Goal: Task Accomplishment & Management: Use online tool/utility

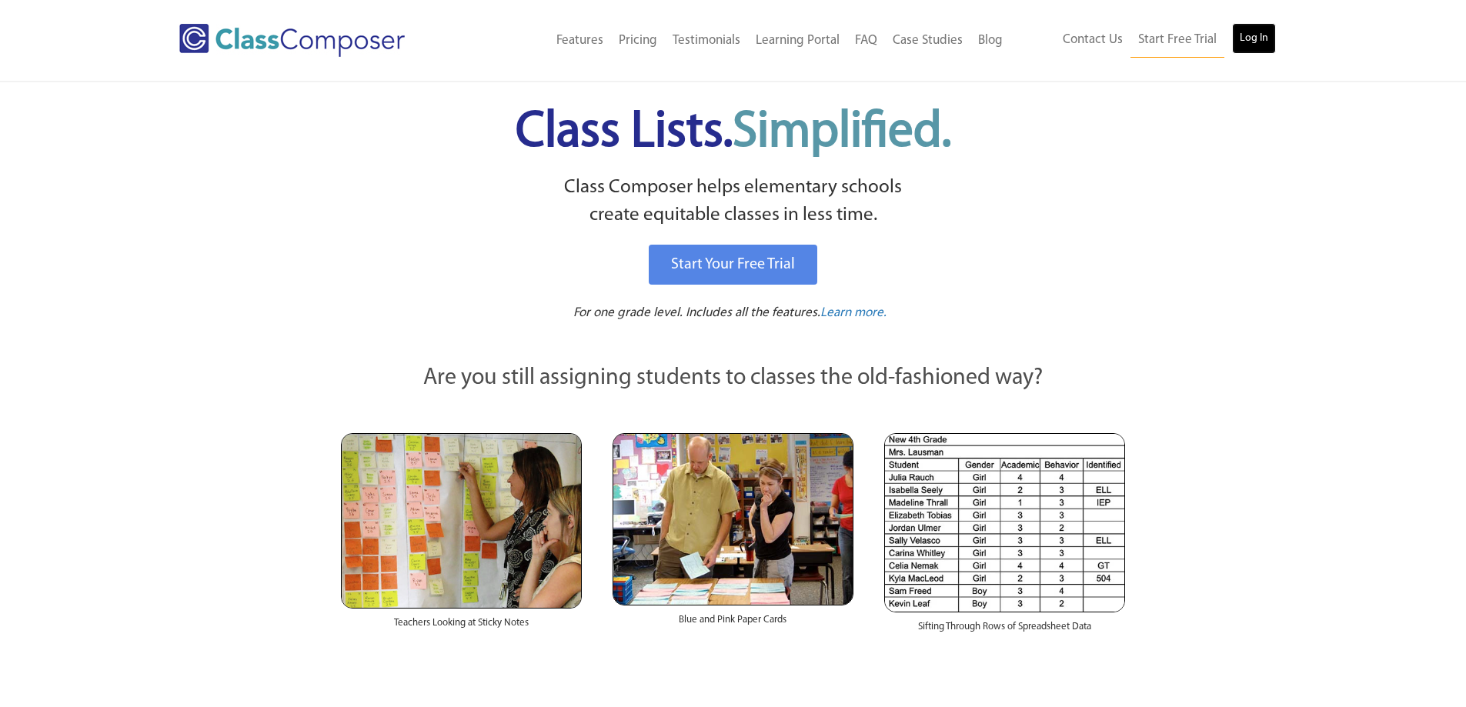
click at [1249, 50] on link "Log In" at bounding box center [1254, 38] width 44 height 31
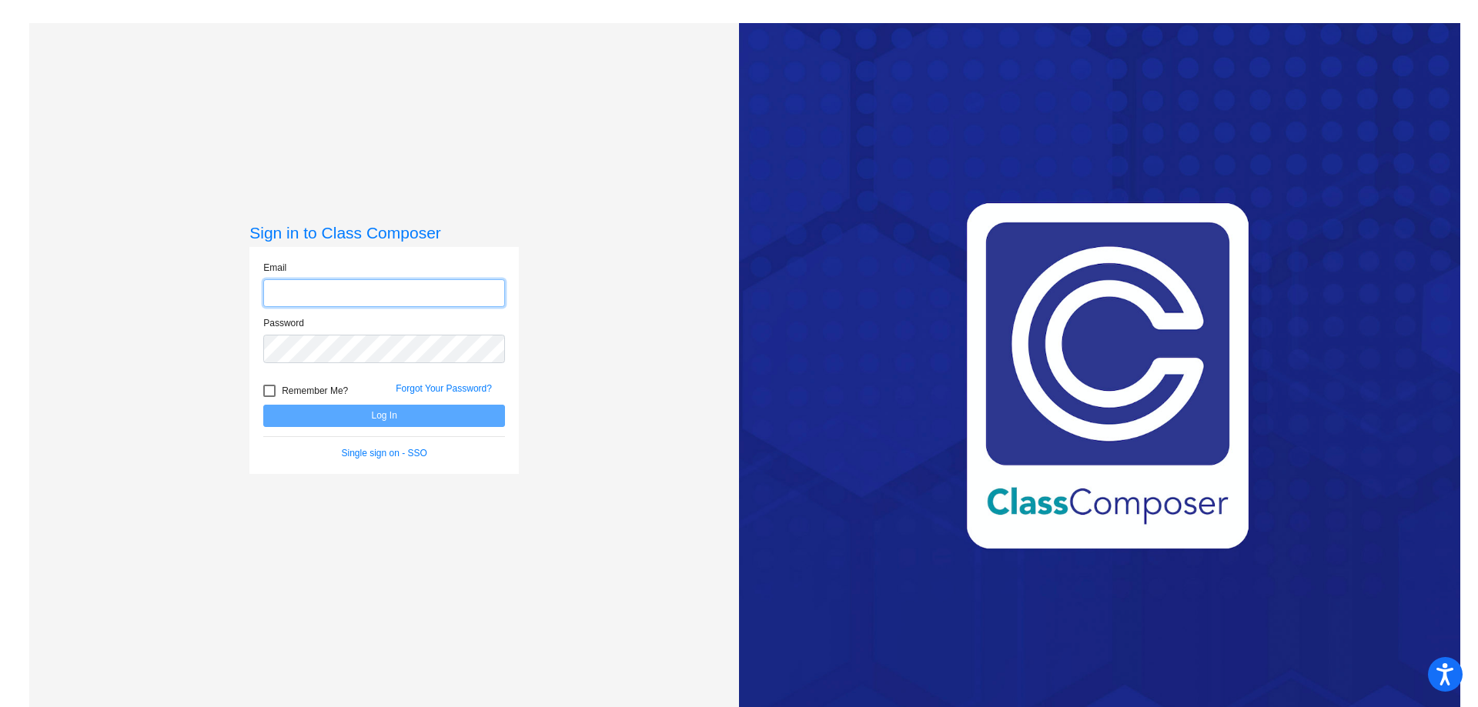
type input "[EMAIL_ADDRESS][DOMAIN_NAME]"
click at [379, 416] on button "Log In" at bounding box center [384, 416] width 242 height 22
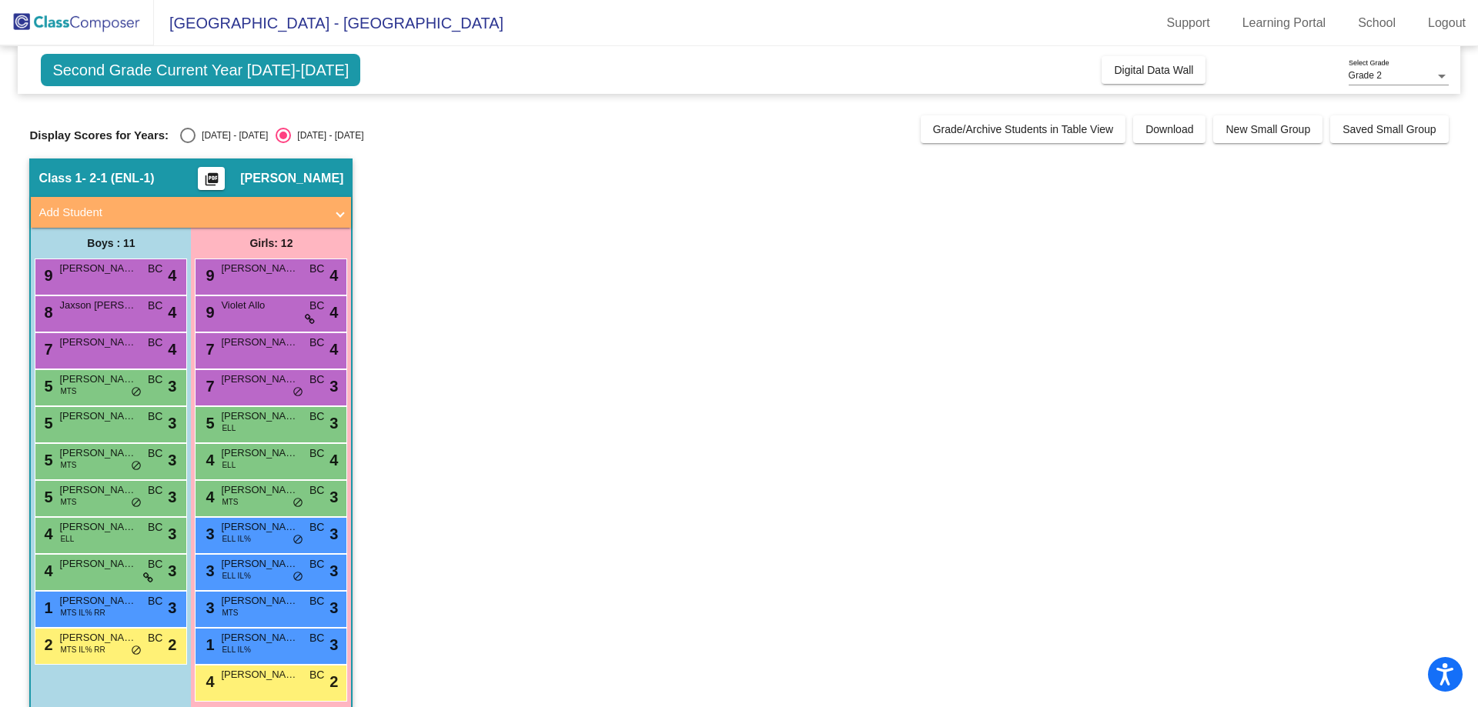
click at [283, 68] on span "Second Grade Current Year [DATE]-[DATE]" at bounding box center [200, 70] width 319 height 32
click at [518, 202] on app-classroom "Class 1 - 2-1 (ENL-1) picture_as_pdf [PERSON_NAME] Add Student First Name Last …" at bounding box center [738, 443] width 1419 height 568
